Goal: Task Accomplishment & Management: Complete application form

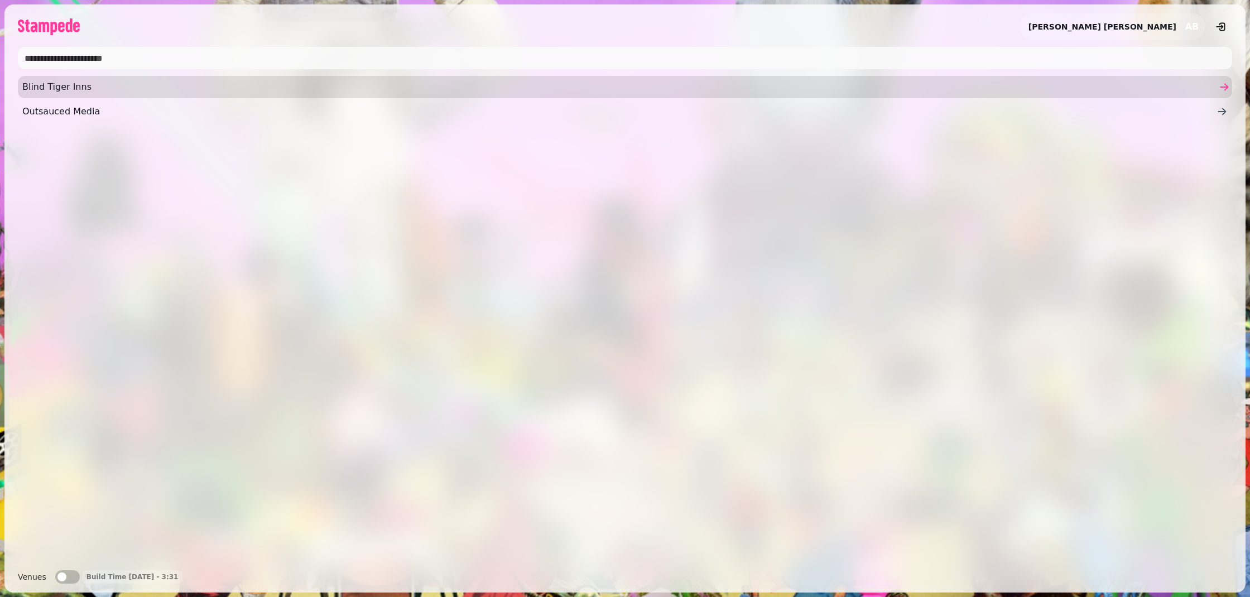
click at [74, 85] on span "Blind Tiger Inns" at bounding box center [619, 86] width 1194 height 13
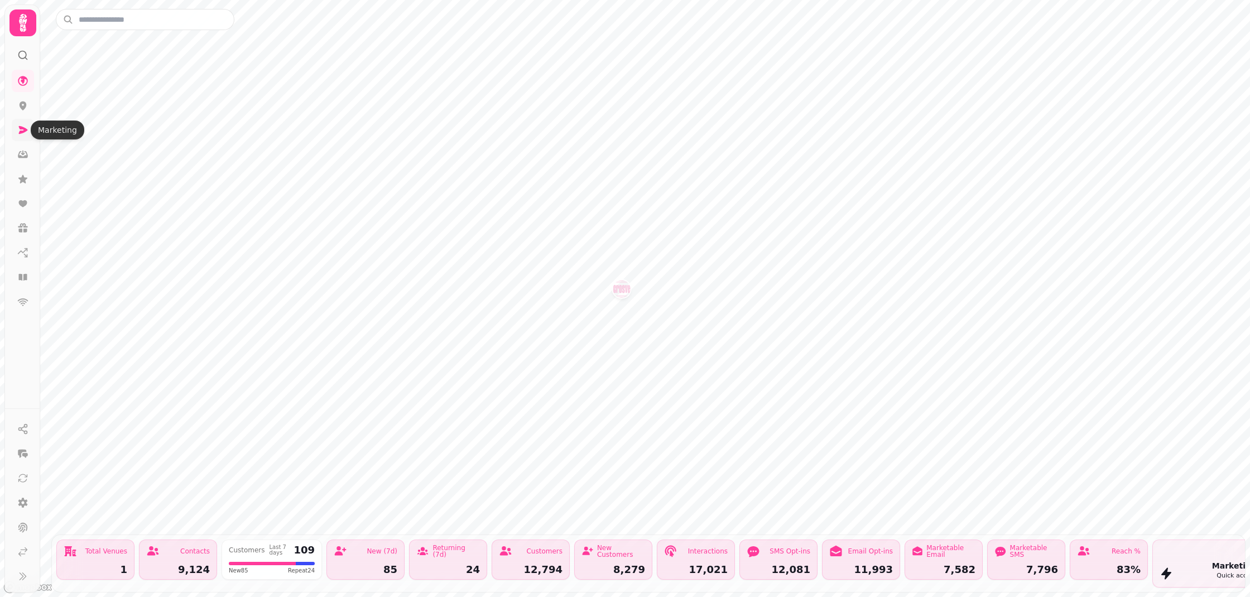
click at [19, 126] on icon at bounding box center [23, 130] width 9 height 8
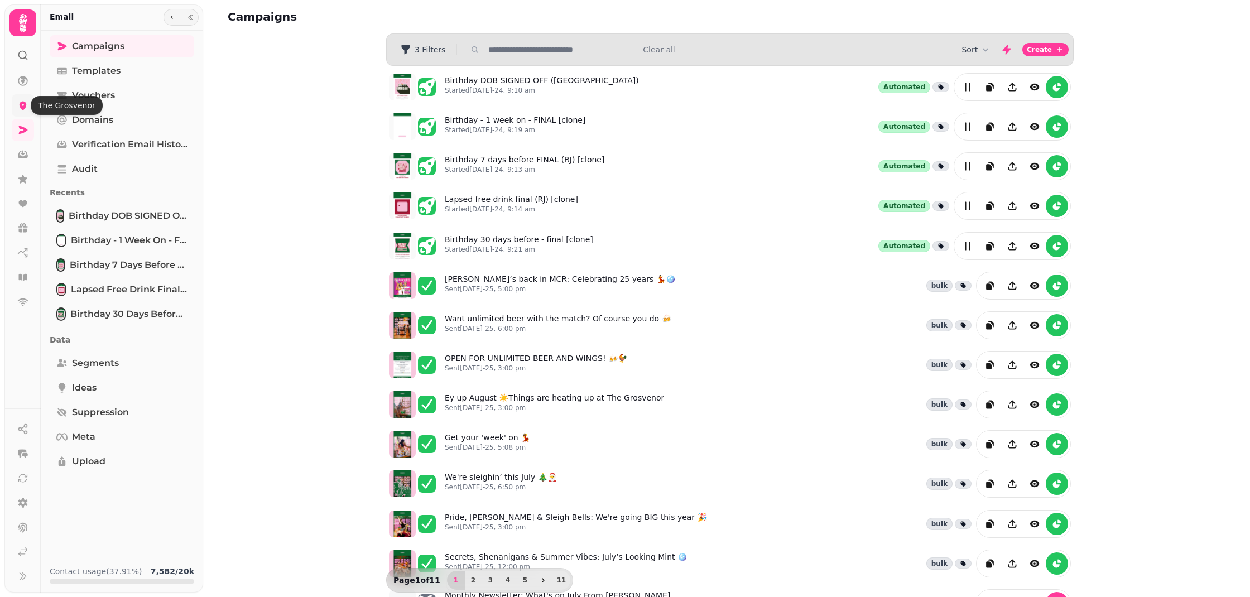
click at [26, 108] on icon at bounding box center [22, 105] width 11 height 11
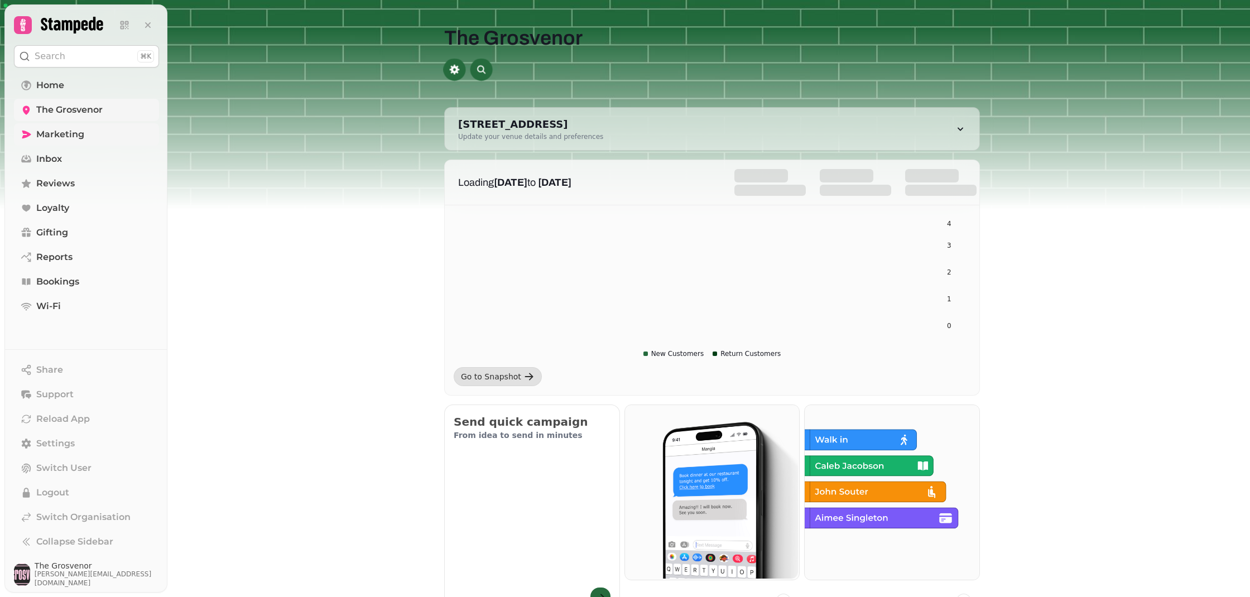
click at [26, 130] on icon at bounding box center [26, 134] width 11 height 11
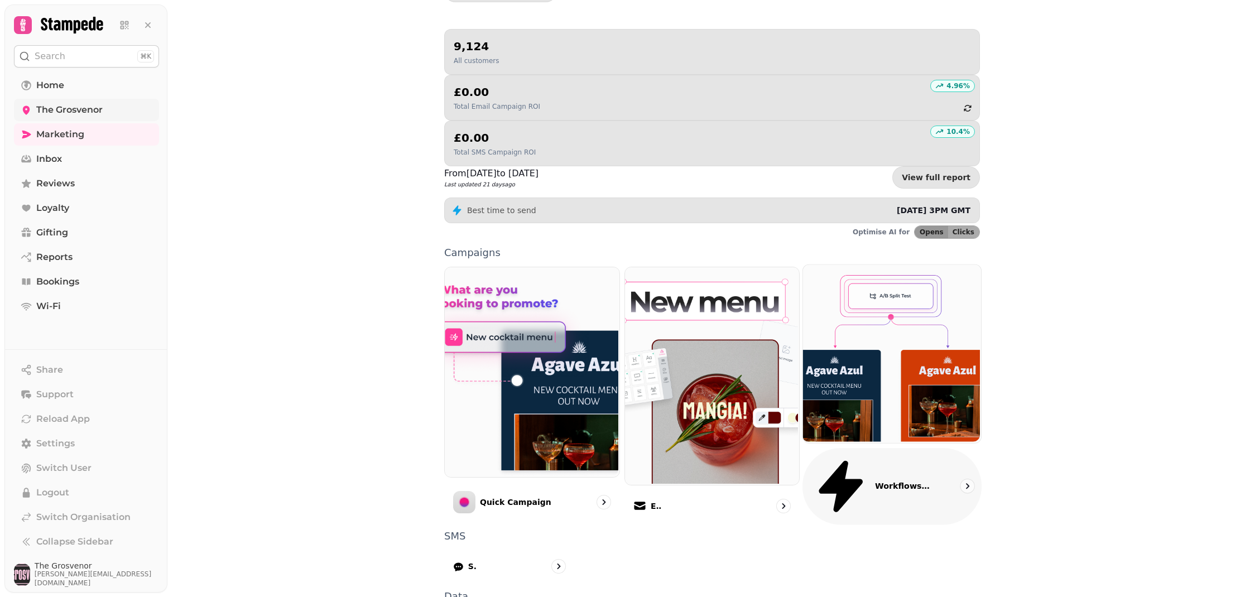
scroll to position [100, 0]
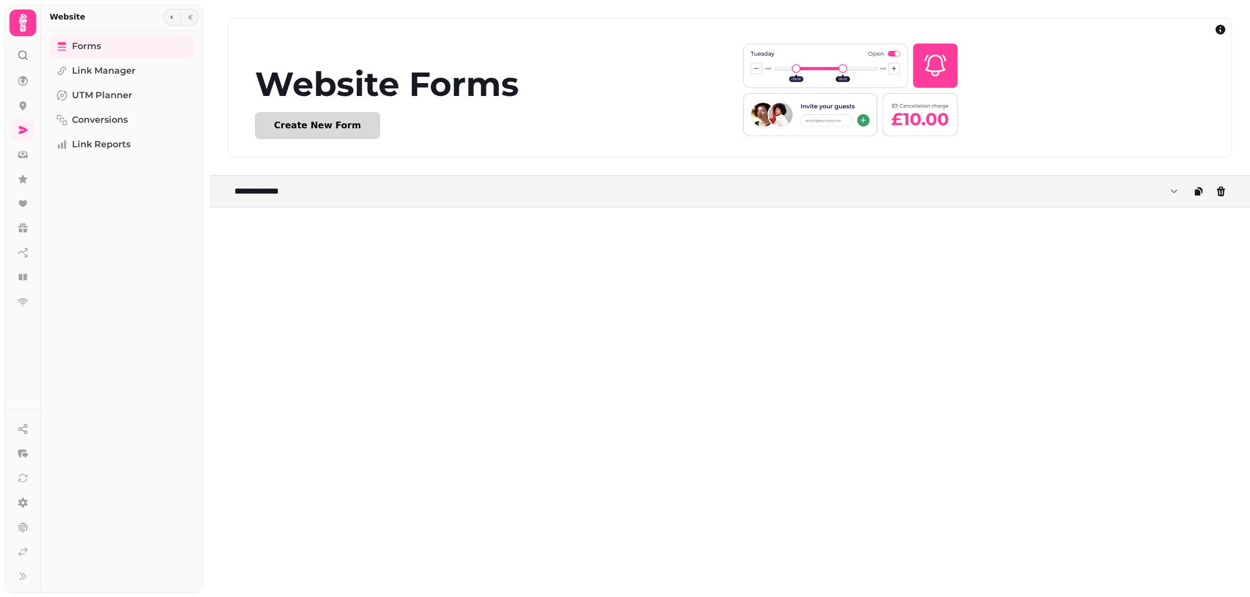
click at [309, 127] on div "Create New Form" at bounding box center [317, 125] width 87 height 9
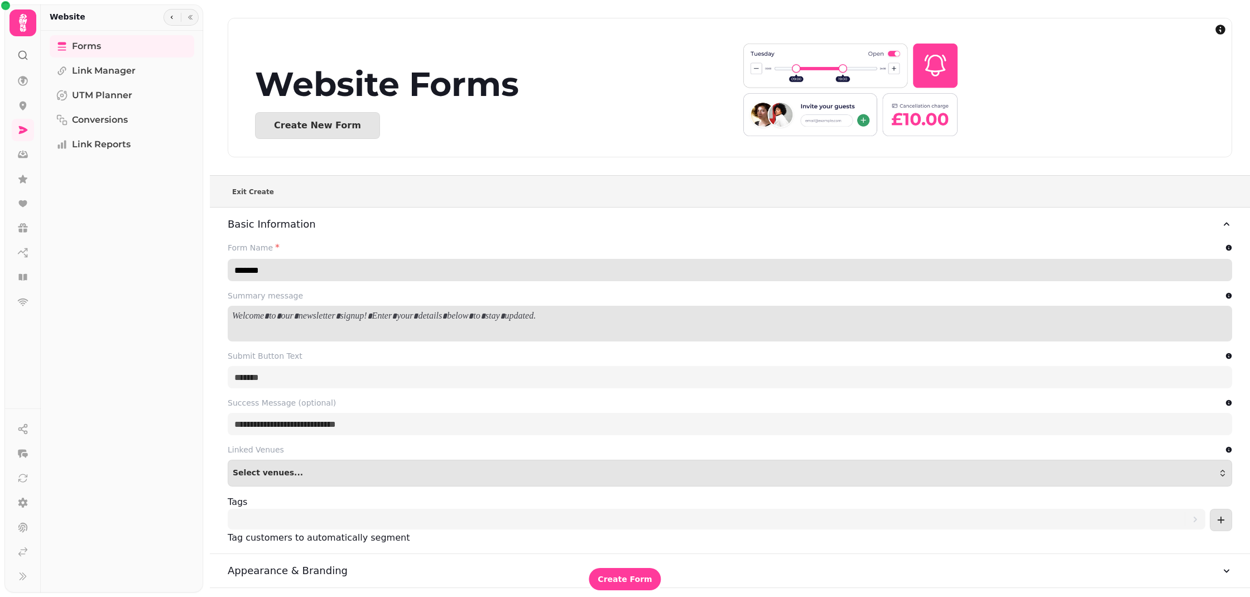
click at [301, 275] on input "*******" at bounding box center [730, 270] width 1004 height 22
type input "**********"
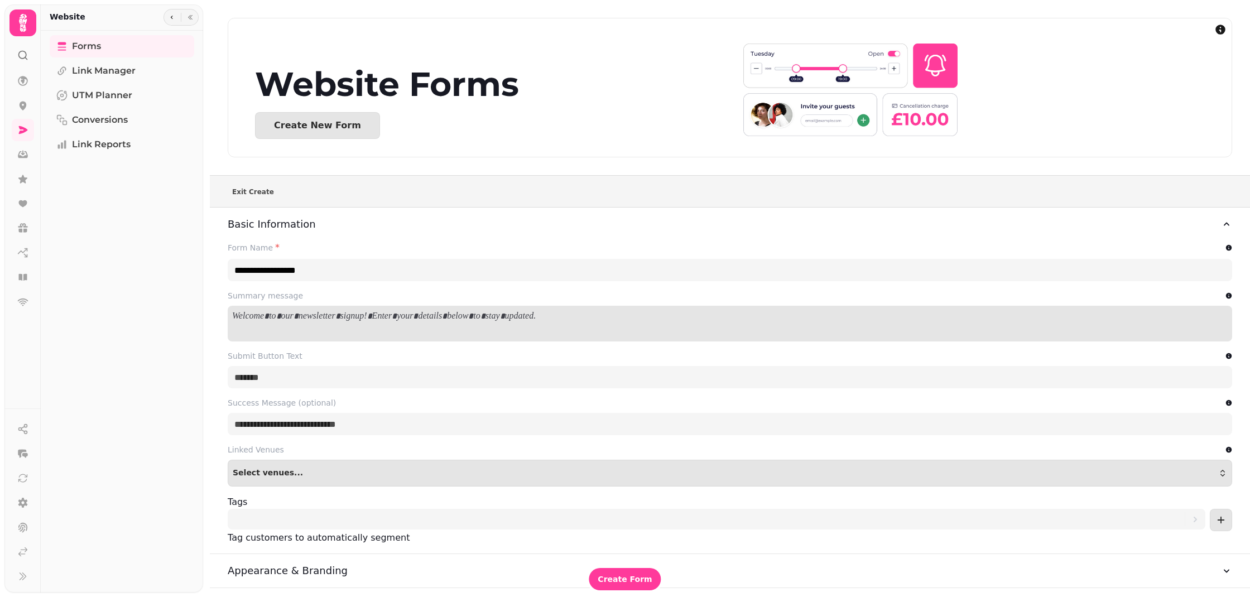
click at [417, 316] on p at bounding box center [729, 316] width 995 height 13
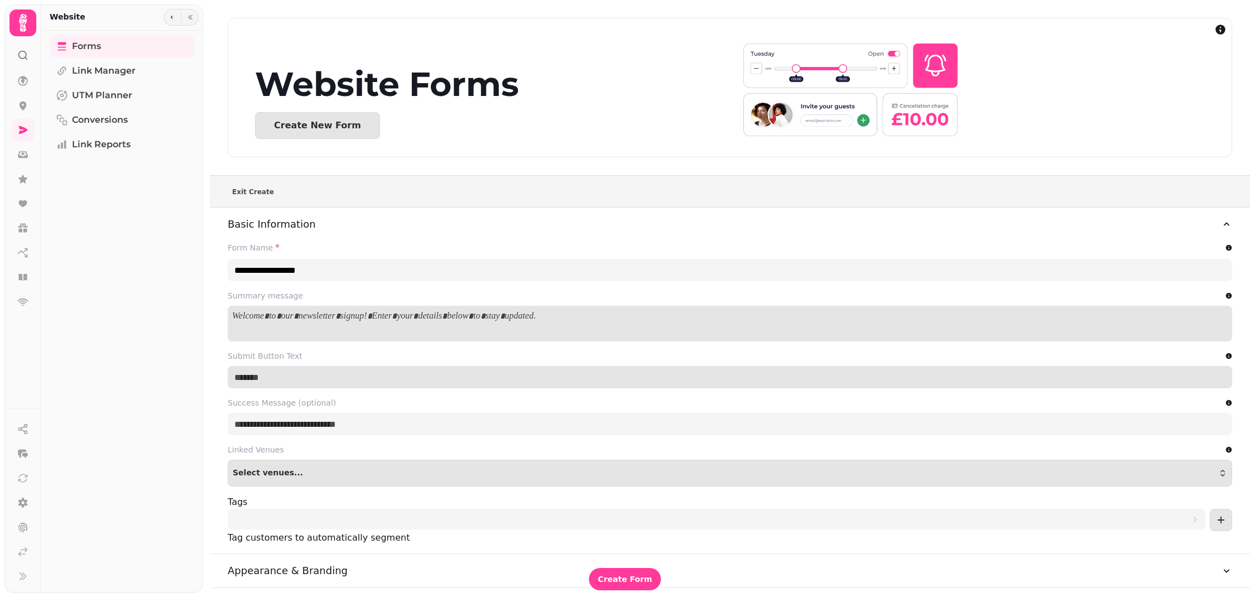
click at [358, 378] on input "Submit Button Text" at bounding box center [730, 377] width 1004 height 22
click at [266, 378] on input "Submit Button Text" at bounding box center [730, 377] width 1004 height 22
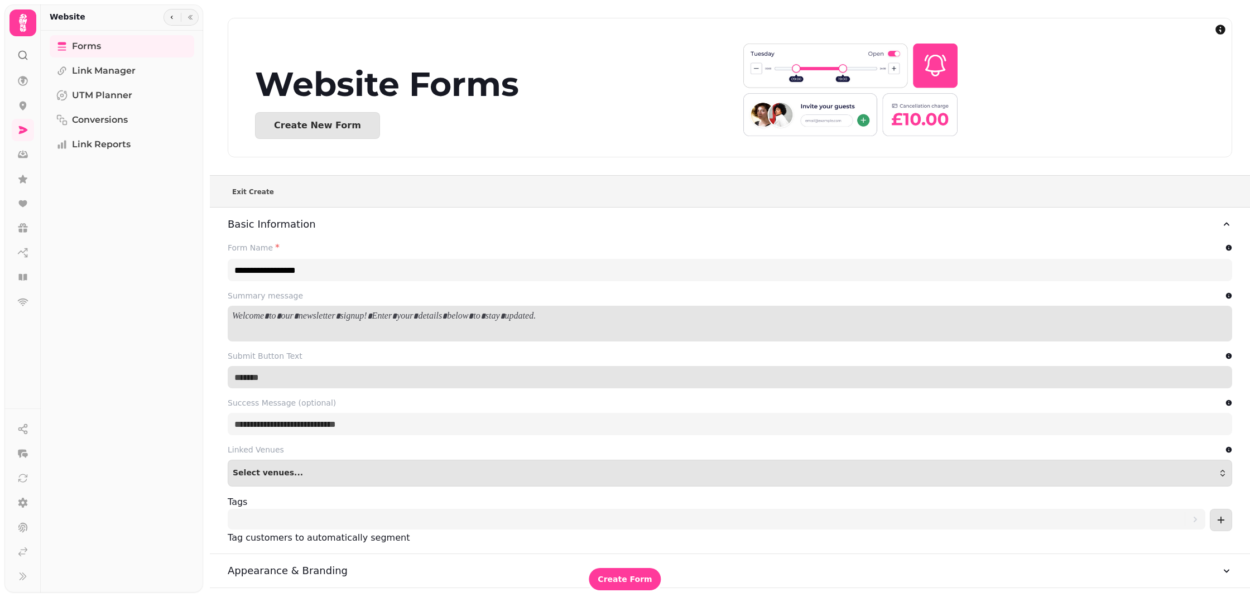
click at [267, 378] on input "Submit Button Text" at bounding box center [730, 377] width 1004 height 22
drag, startPoint x: 267, startPoint y: 378, endPoint x: 209, endPoint y: 378, distance: 58.0
click at [209, 378] on div "**********" at bounding box center [726, 298] width 1047 height 597
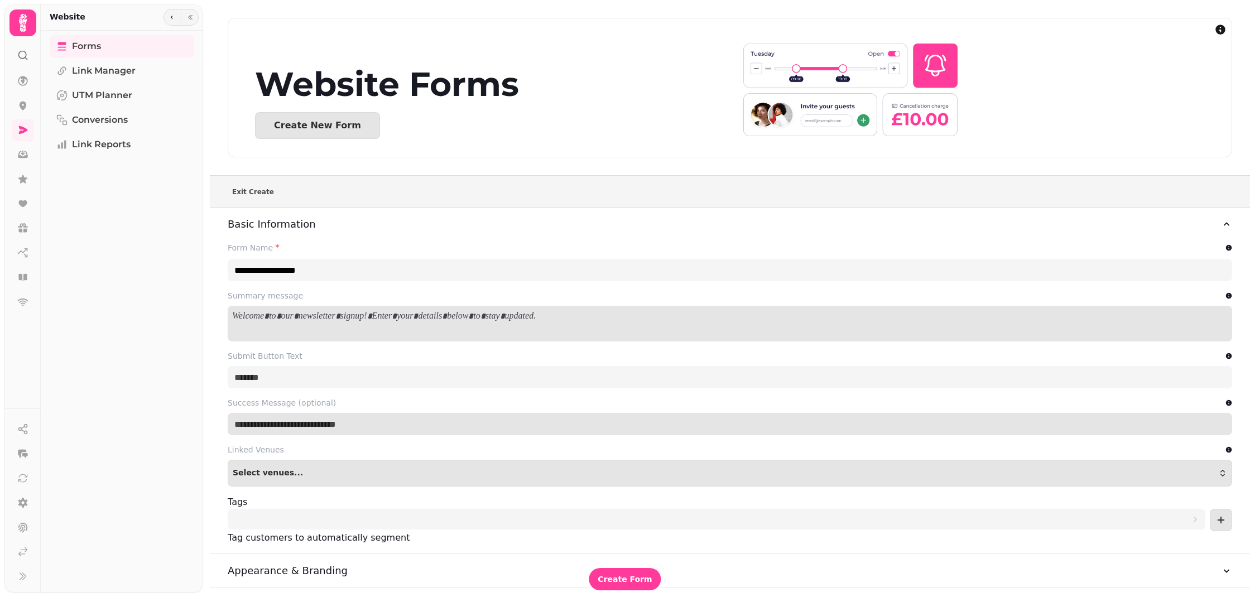
click at [310, 427] on input "Success Message (optional)" at bounding box center [730, 424] width 1004 height 22
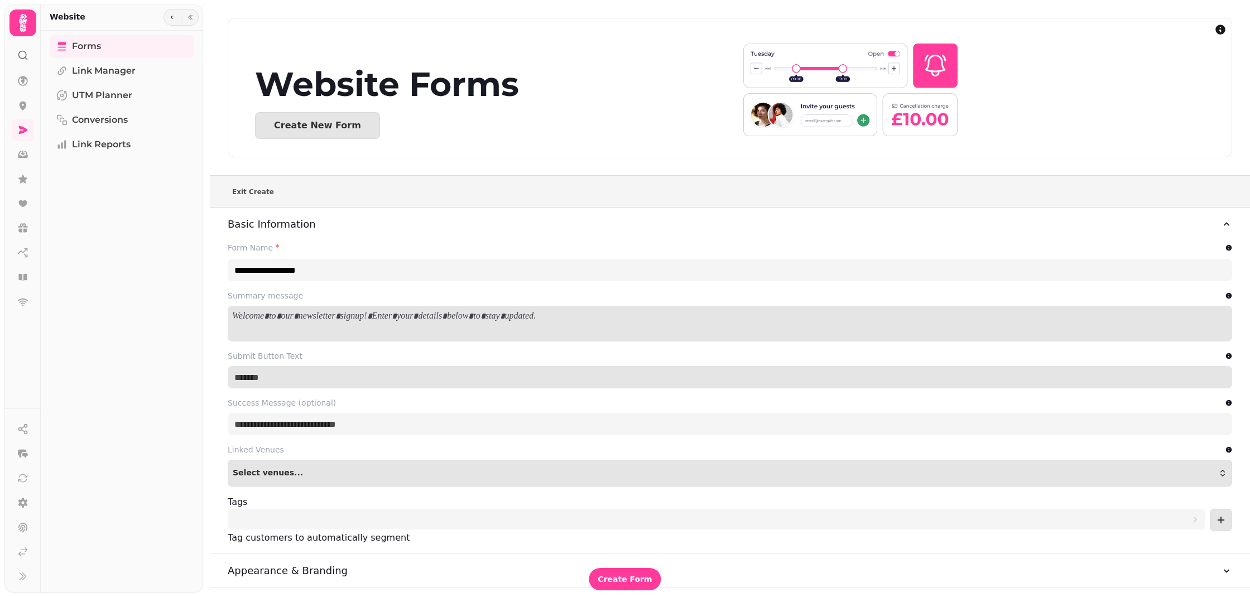
click at [297, 381] on input "Submit Button Text" at bounding box center [730, 377] width 1004 height 22
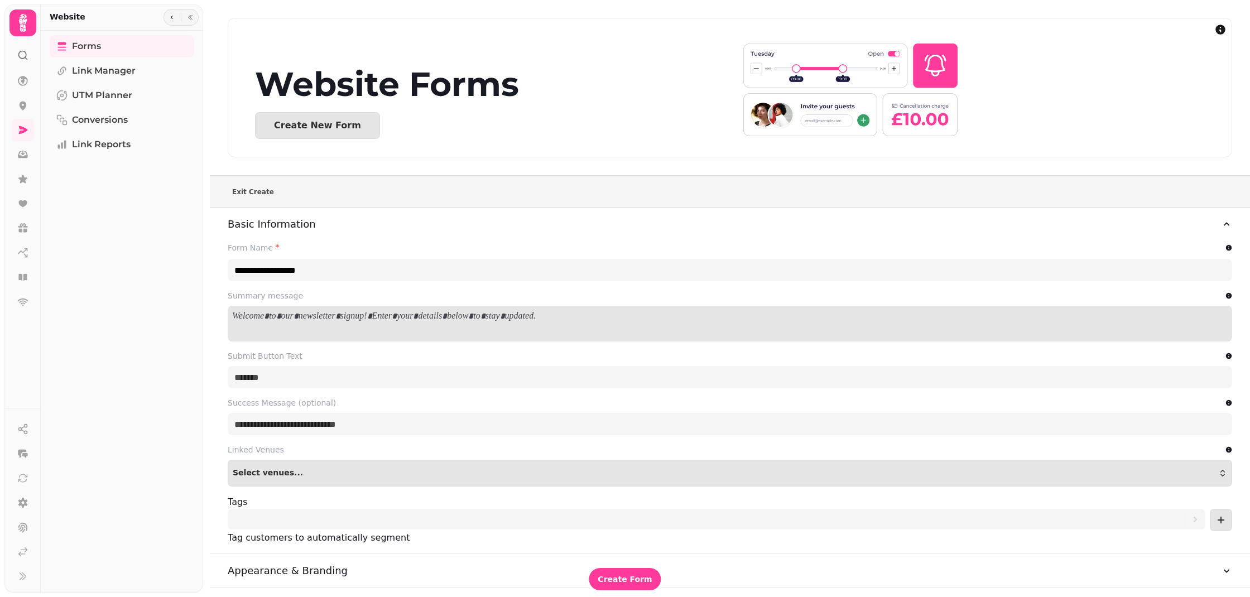
click at [332, 324] on div at bounding box center [730, 324] width 1004 height 36
click at [329, 311] on p at bounding box center [729, 316] width 995 height 12
